Goal: Information Seeking & Learning: Learn about a topic

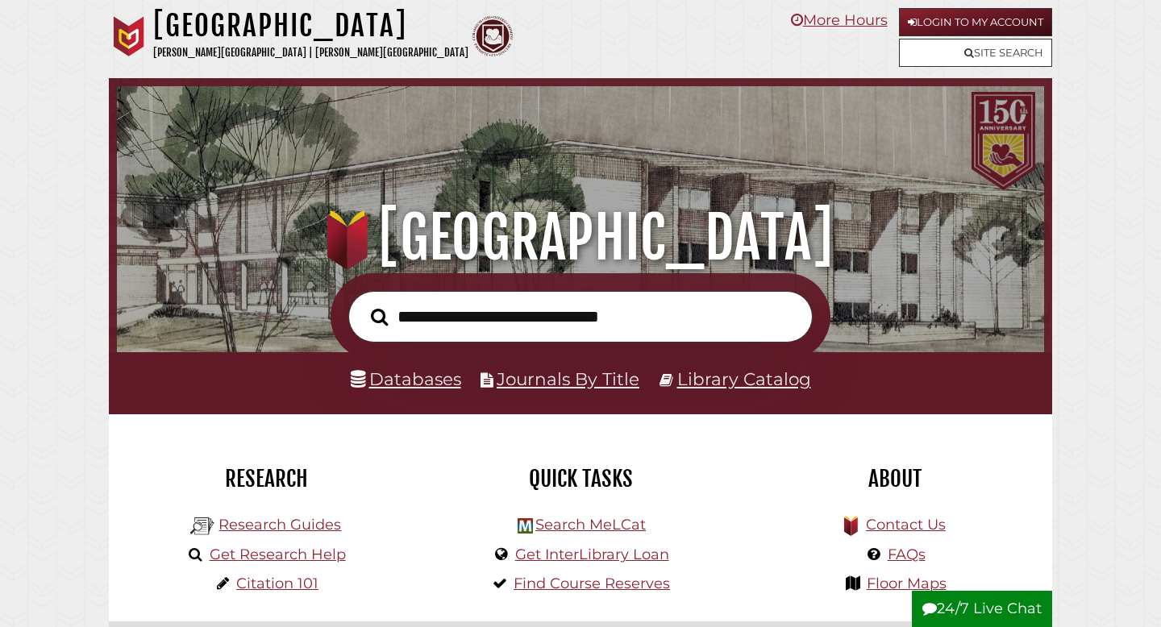
scroll to position [306, 919]
click at [419, 385] on link "Databases" at bounding box center [406, 379] width 110 height 21
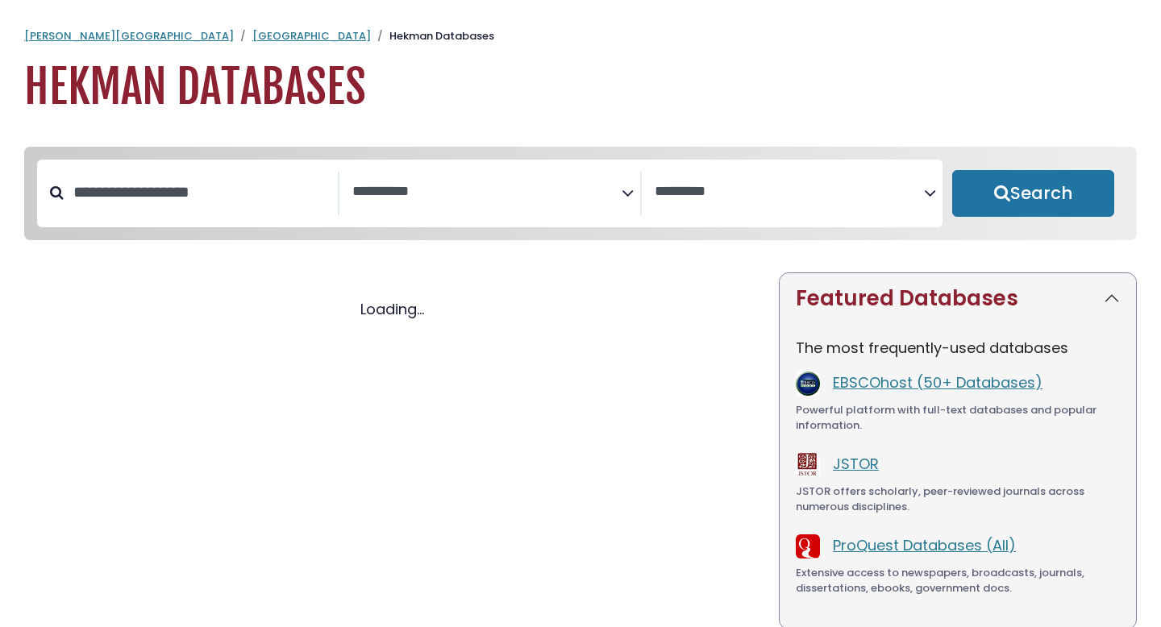
select select "Database Subject Filter"
select select "Database Vendors Filter"
select select "Database Subject Filter"
select select "Database Vendors Filter"
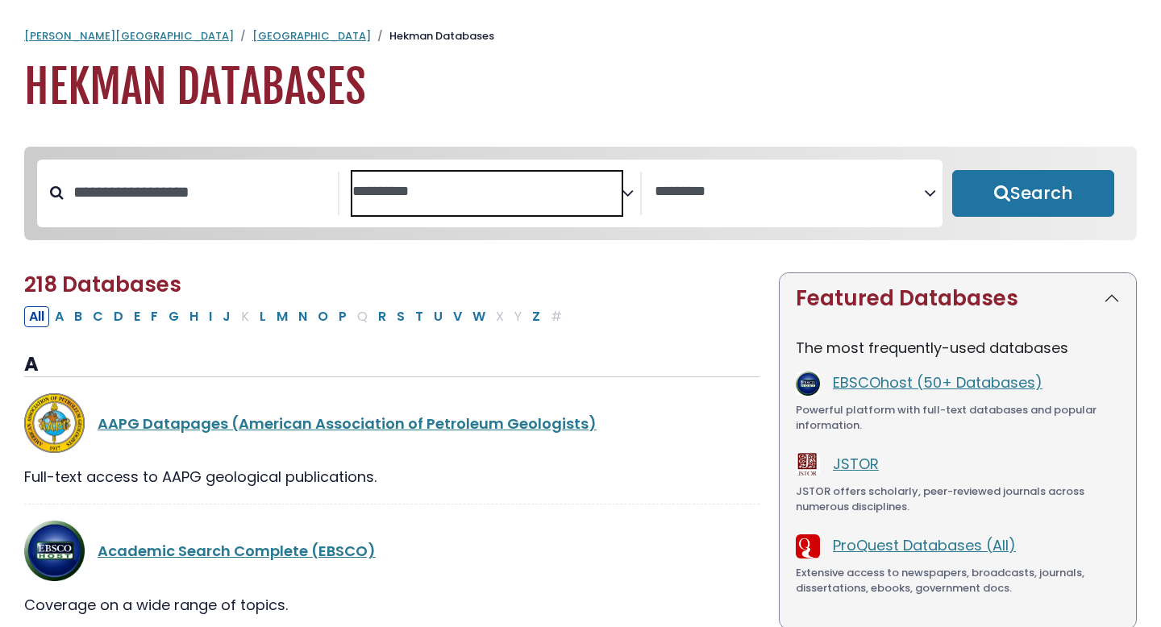
click at [483, 192] on textarea "Search" at bounding box center [486, 192] width 269 height 17
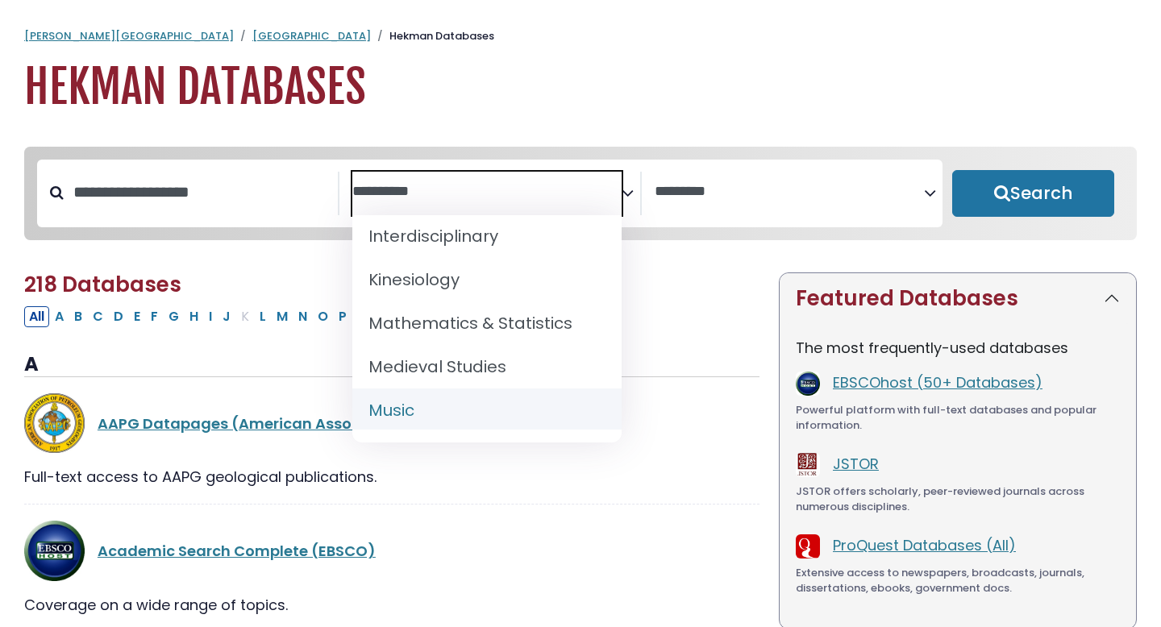
scroll to position [1236, 0]
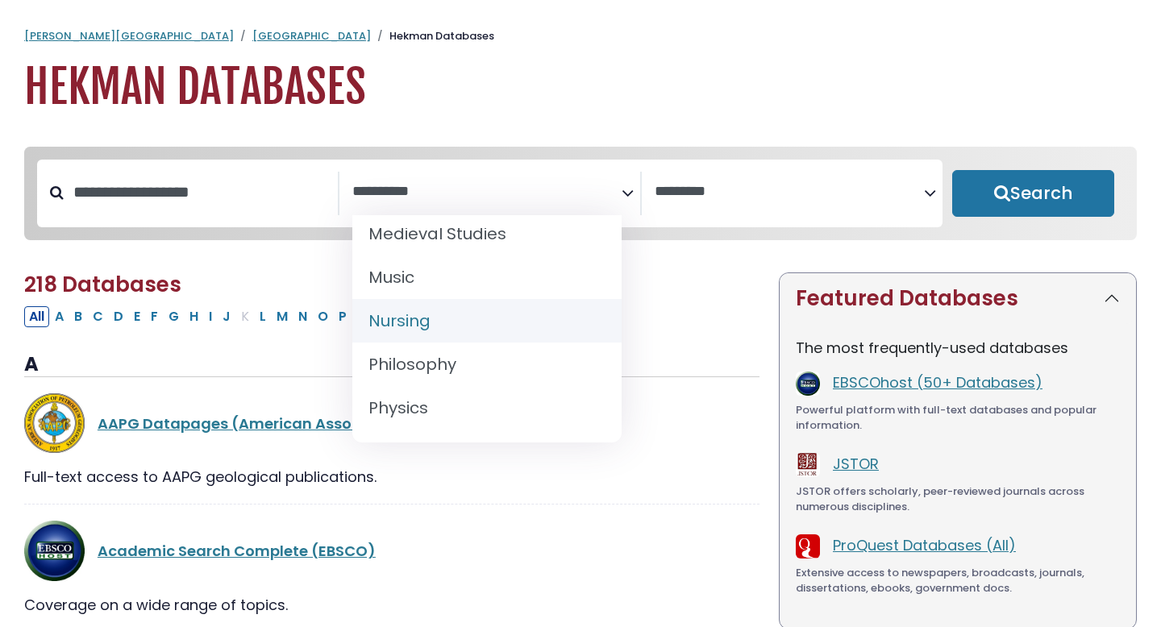
select select "*****"
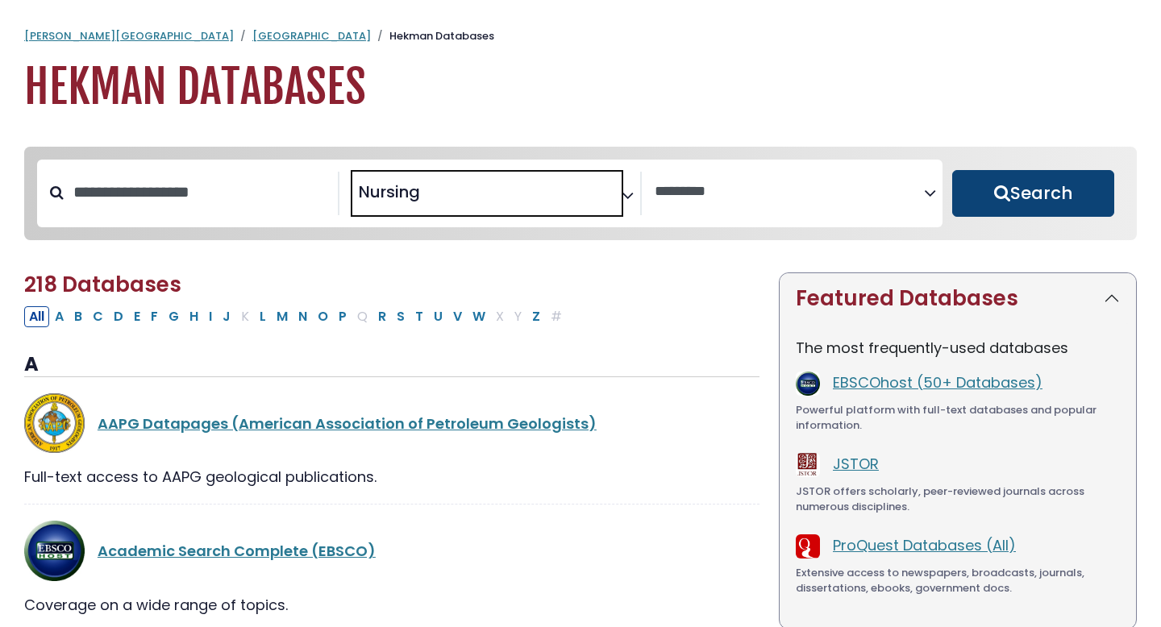
click at [1027, 190] on button "Search" at bounding box center [1033, 193] width 162 height 47
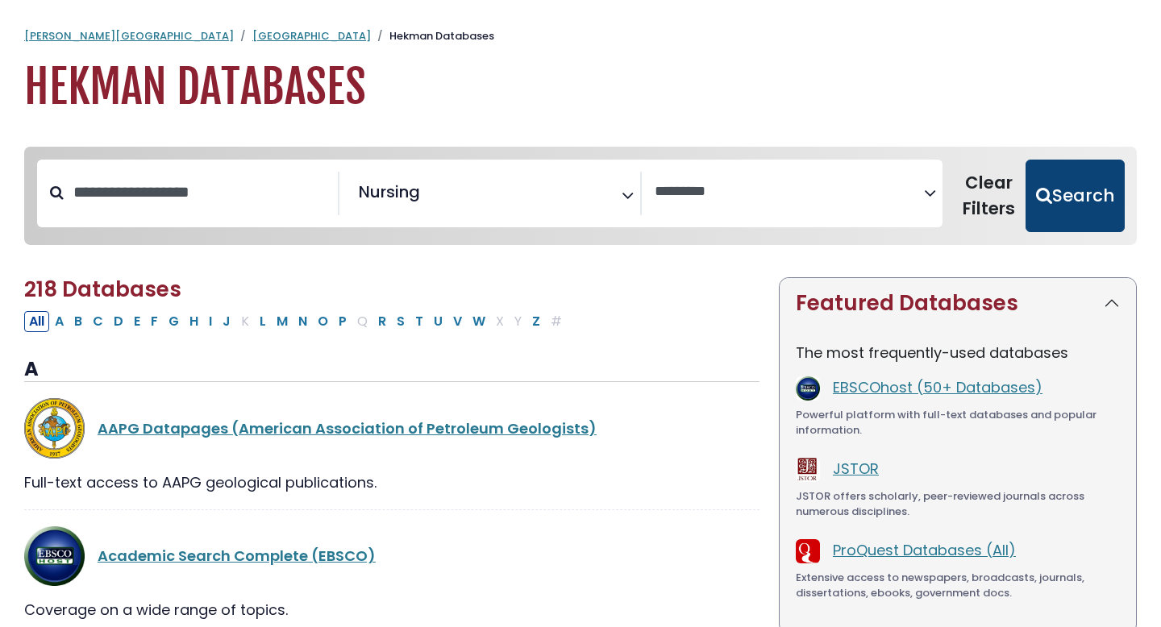
select select "Database Vendors Filter"
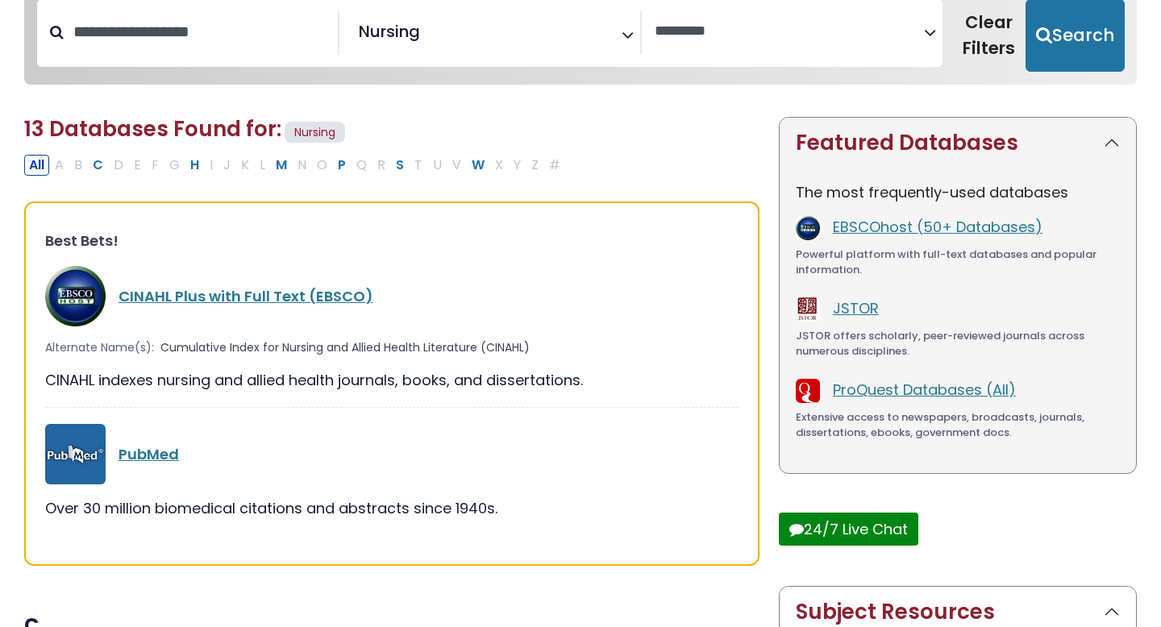
scroll to position [176, 0]
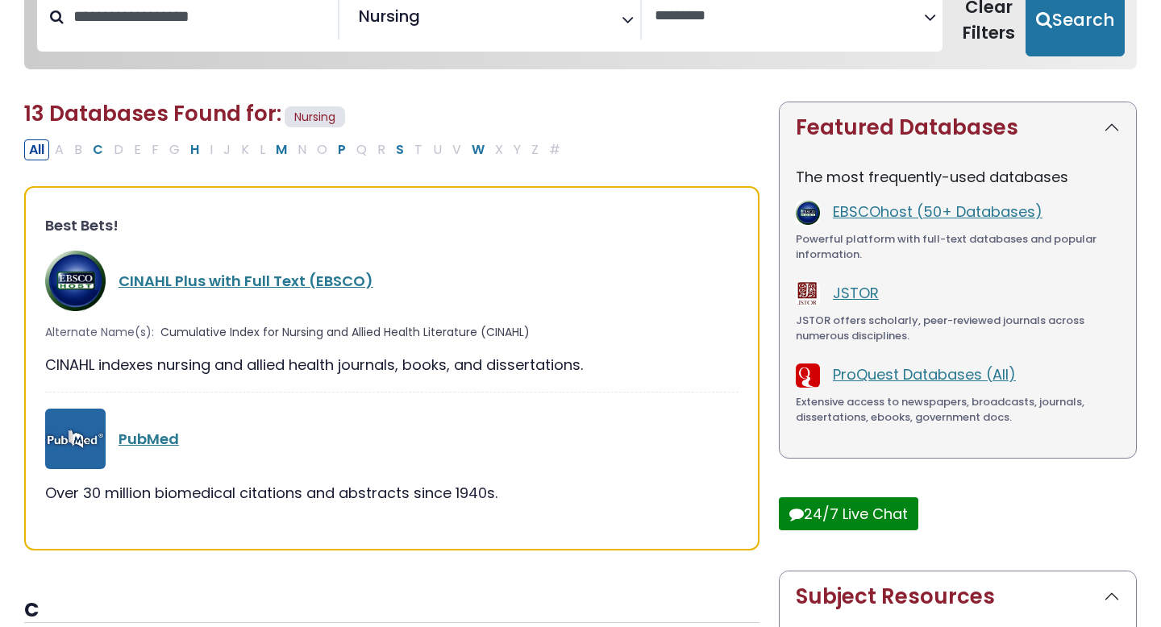
click at [279, 269] on div "CINAHL Plus with Full Text (EBSCO)" at bounding box center [392, 281] width 694 height 60
click at [279, 281] on link "CINAHL Plus with Full Text (EBSCO)" at bounding box center [246, 281] width 255 height 20
